Goal: Information Seeking & Learning: Learn about a topic

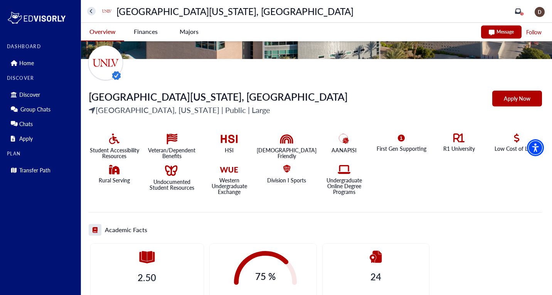
scroll to position [63, 0]
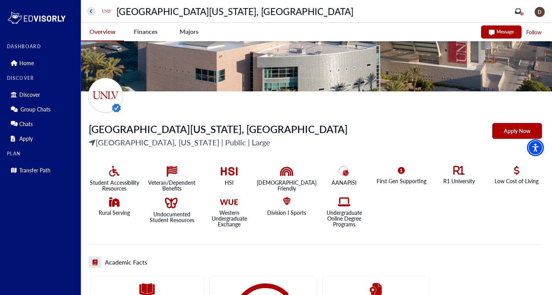
click at [145, 29] on Vegas-tag "Finances" at bounding box center [145, 32] width 43 height 18
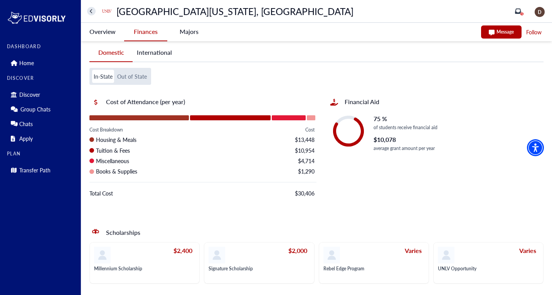
scroll to position [0, 0]
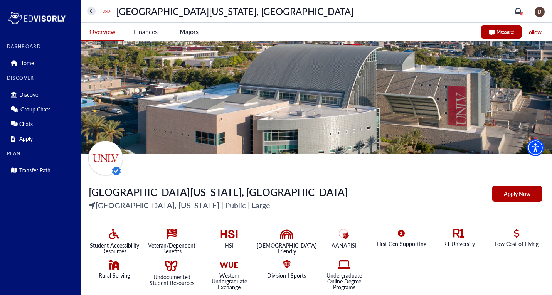
click at [153, 31] on Vegas-tag "Finances" at bounding box center [145, 32] width 43 height 18
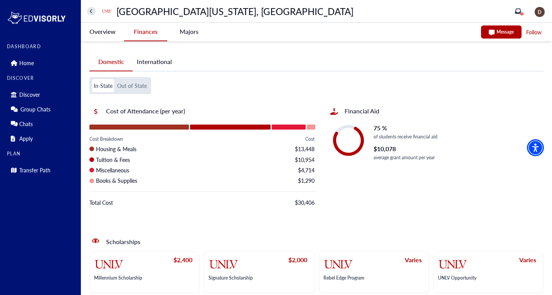
click at [106, 35] on Vegas-tag "Overview" at bounding box center [102, 32] width 43 height 18
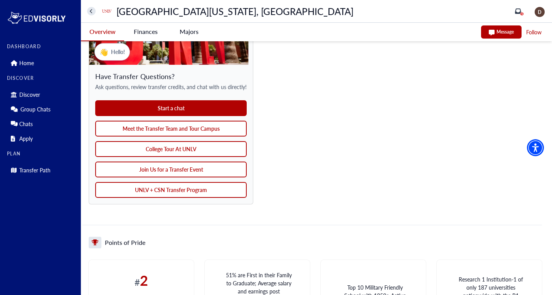
scroll to position [682, 0]
